Goal: Contribute content: Contribute content

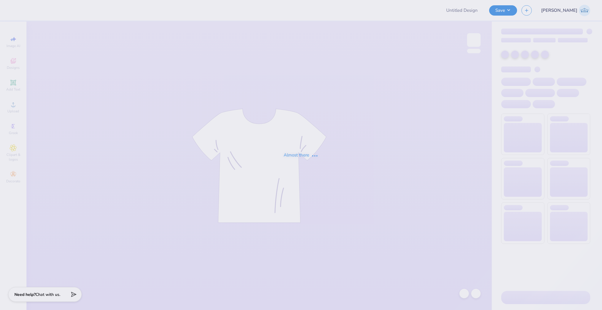
type input "Towson University : [PERSON_NAME]"
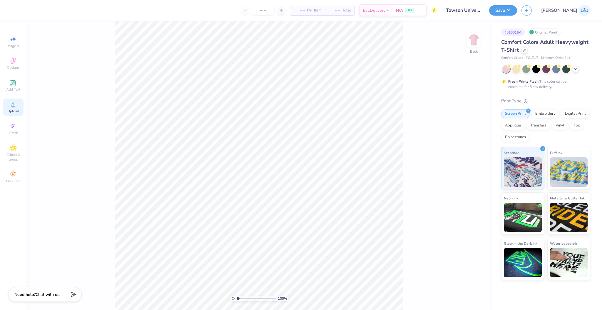
click at [21, 108] on div "Upload" at bounding box center [13, 106] width 21 height 17
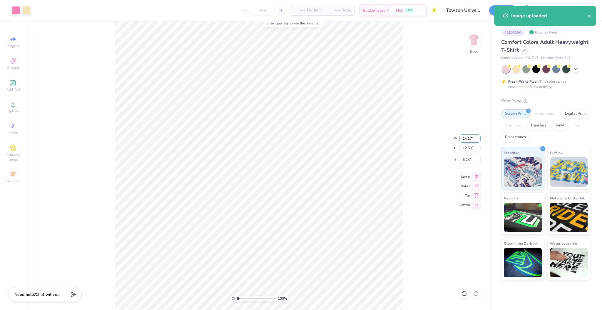
click at [467, 136] on input "14.17" at bounding box center [470, 138] width 21 height 8
type input "10.00"
type input "8.84"
click at [466, 156] on input "8.08" at bounding box center [470, 160] width 21 height 8
type input "3.00"
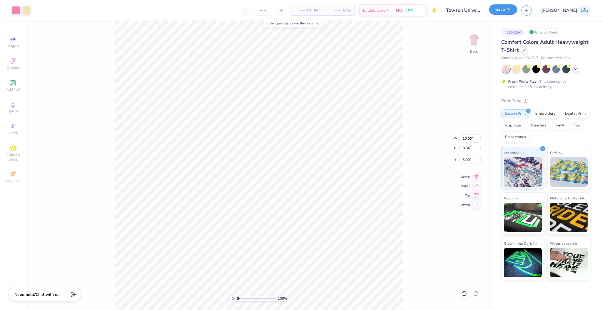
click at [517, 9] on button "Save" at bounding box center [503, 9] width 28 height 10
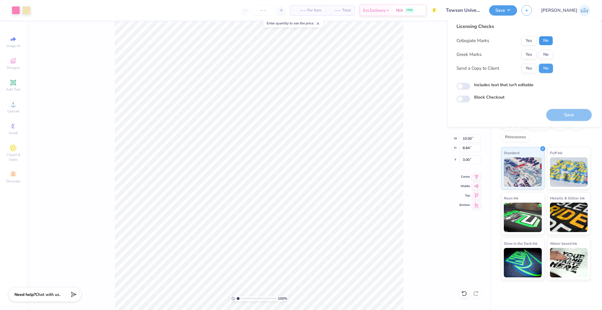
click at [550, 42] on button "No" at bounding box center [546, 40] width 14 height 9
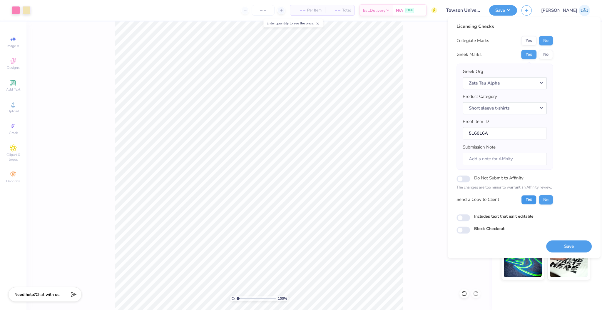
click at [530, 198] on button "Yes" at bounding box center [528, 199] width 15 height 9
click at [468, 220] on input "Includes text that isn't editable" at bounding box center [464, 217] width 14 height 7
checkbox input "true"
click at [556, 245] on button "Save" at bounding box center [569, 246] width 46 height 12
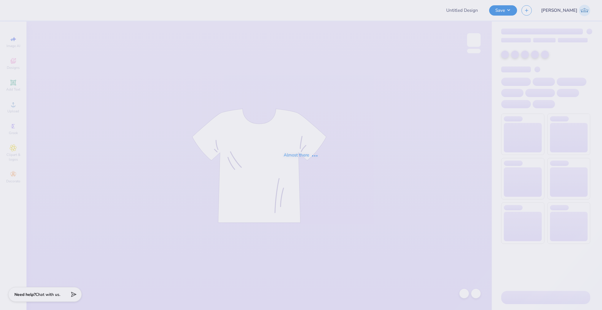
type input "Towson University : [PERSON_NAME]"
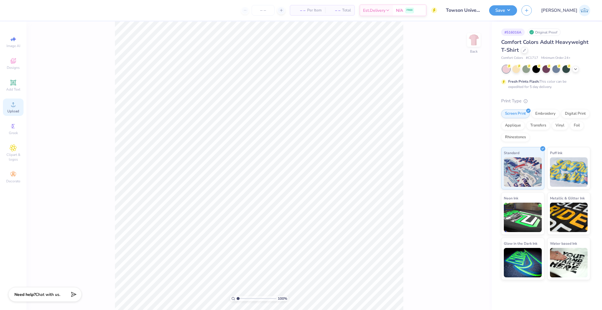
click at [17, 111] on span "Upload" at bounding box center [13, 111] width 12 height 5
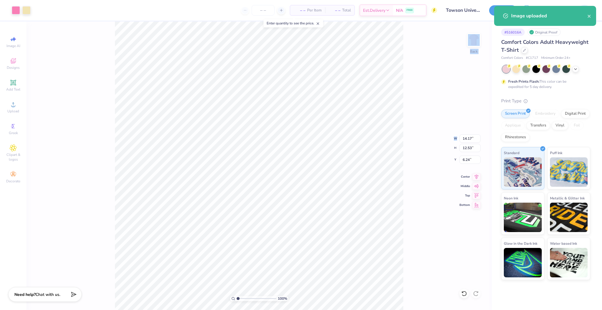
click at [459, 138] on div "100 % Back W 14.17 14.17 " H 12.53 12.53 " Y 6.24 6.24 " Center Middle Top Bott…" at bounding box center [258, 165] width 465 height 288
click at [468, 139] on div "100 % Back W 14.17 H 12.53 Y 6.24 Center Middle Top Bottom" at bounding box center [258, 165] width 465 height 288
click at [463, 139] on input "14.17" at bounding box center [470, 138] width 21 height 8
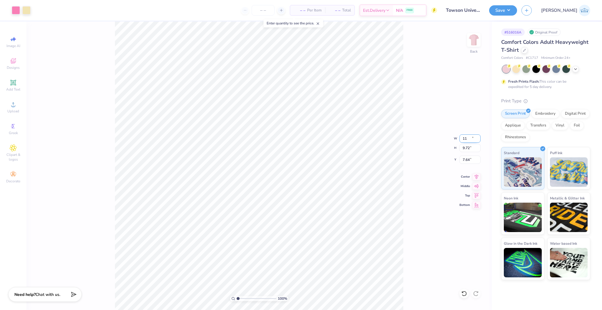
type input "11.00"
type input "9.72"
click at [464, 156] on input "7.64" at bounding box center [470, 160] width 21 height 8
type input "3.00"
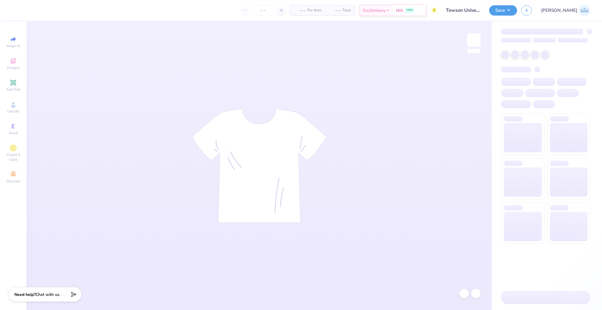
type input "Towson University : [PERSON_NAME]"
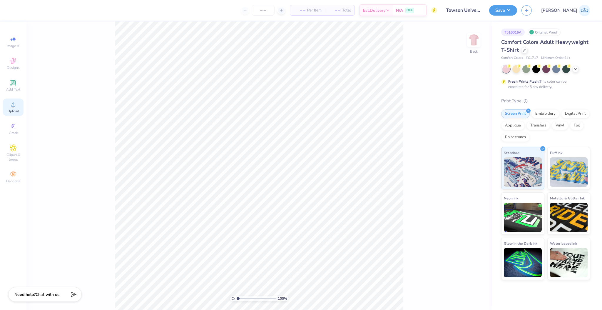
click at [21, 110] on div "Upload" at bounding box center [13, 106] width 21 height 17
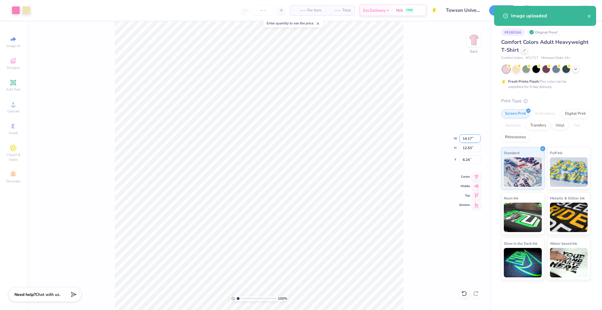
click at [466, 138] on input "14.17" at bounding box center [470, 138] width 21 height 8
click at [466, 161] on input "6.24" at bounding box center [470, 160] width 21 height 8
type input "11.00"
type input "9.72"
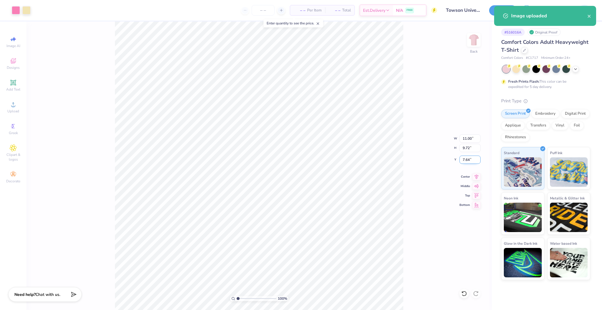
click at [466, 161] on input "7.64" at bounding box center [470, 160] width 21 height 8
type input "3.00"
click at [406, 155] on div "100 % Back W 11.00 11.00 " H 9.72 9.72 " Y 3.00 3.00 " Center Middle Top Bottom" at bounding box center [258, 165] width 465 height 288
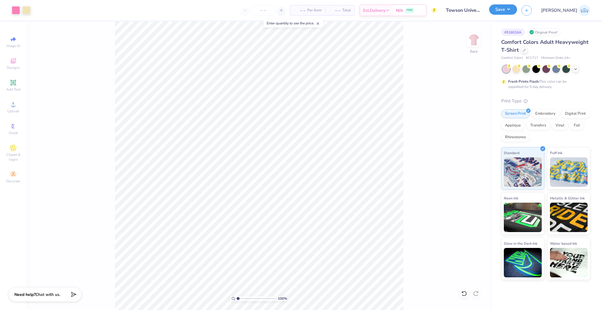
click at [517, 9] on button "Save" at bounding box center [503, 9] width 28 height 10
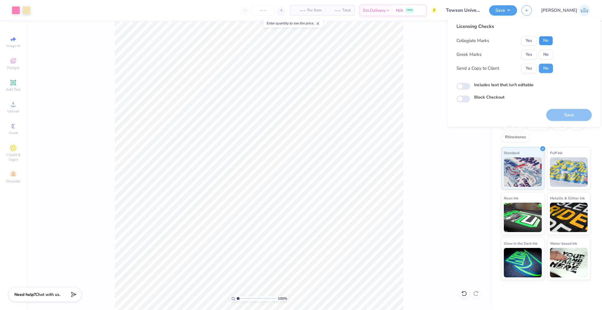
click at [549, 41] on button "No" at bounding box center [546, 40] width 14 height 9
click at [535, 56] on button "Yes" at bounding box center [528, 54] width 15 height 9
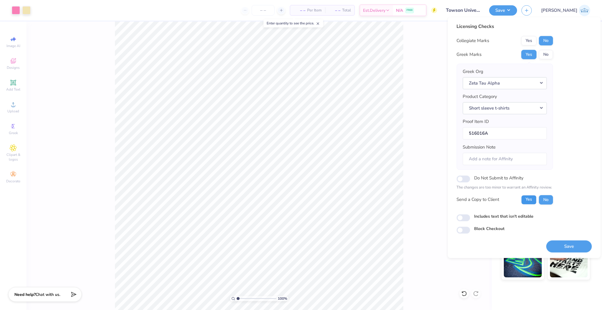
click at [532, 199] on button "Yes" at bounding box center [528, 199] width 15 height 9
click at [467, 218] on input "Includes text that isn't editable" at bounding box center [464, 217] width 14 height 7
checkbox input "true"
click at [559, 245] on button "Save" at bounding box center [569, 246] width 46 height 12
drag, startPoint x: 240, startPoint y: 298, endPoint x: 246, endPoint y: 299, distance: 5.8
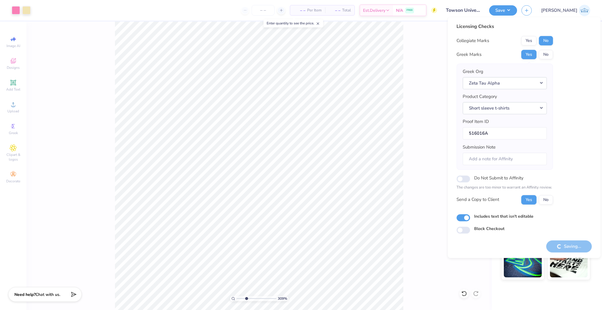
click at [246, 299] on input "range" at bounding box center [257, 298] width 40 height 5
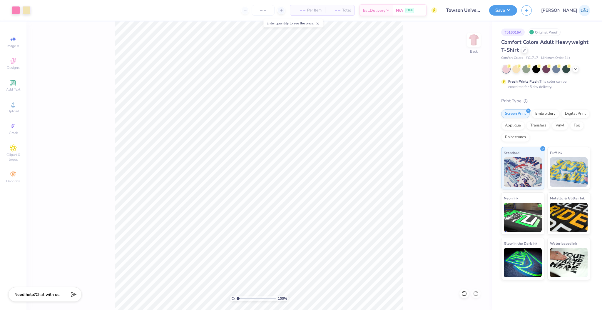
drag, startPoint x: 245, startPoint y: 297, endPoint x: 220, endPoint y: 290, distance: 25.7
click at [237, 296] on input "range" at bounding box center [257, 298] width 40 height 5
click at [243, 296] on div "100 %" at bounding box center [259, 165] width 288 height 288
drag, startPoint x: 248, startPoint y: 297, endPoint x: 239, endPoint y: 301, distance: 10.4
click at [239, 301] on input "range" at bounding box center [257, 298] width 40 height 5
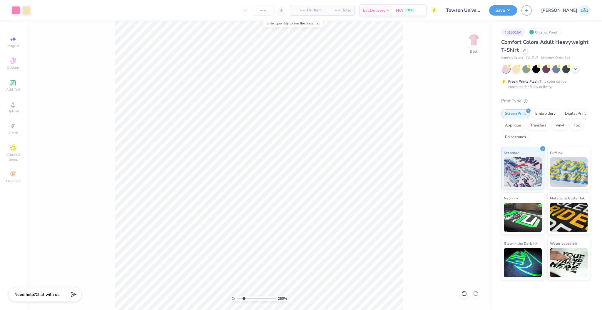
drag, startPoint x: 240, startPoint y: 298, endPoint x: 244, endPoint y: 299, distance: 3.6
click at [244, 299] on input "range" at bounding box center [257, 298] width 40 height 5
drag, startPoint x: 244, startPoint y: 299, endPoint x: 208, endPoint y: 294, distance: 35.9
type input "1"
click at [237, 296] on input "range" at bounding box center [257, 298] width 40 height 5
